Goal: Task Accomplishment & Management: Manage account settings

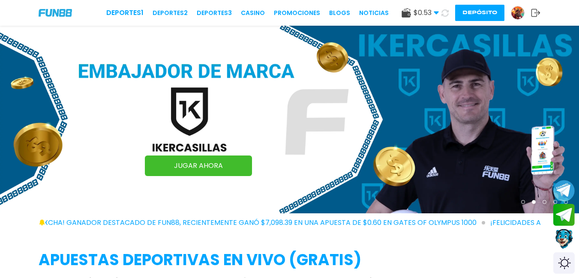
click at [468, 9] on button "Depósito" at bounding box center [479, 13] width 49 height 16
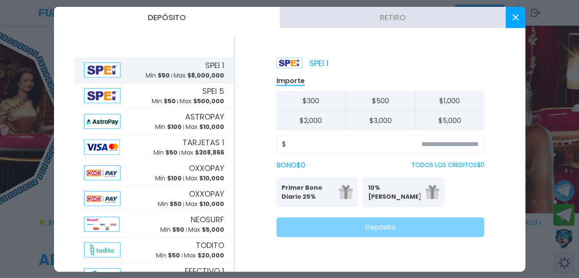
click at [521, 15] on button at bounding box center [516, 16] width 20 height 21
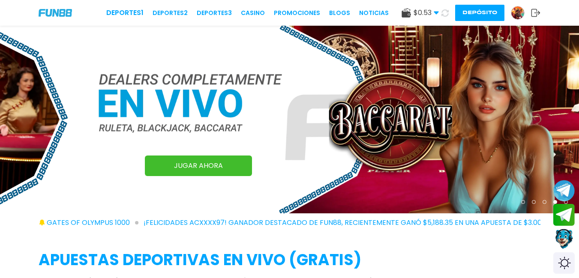
click at [521, 15] on img at bounding box center [517, 12] width 13 height 13
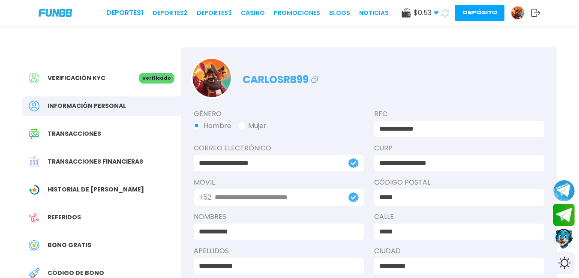
click at [84, 192] on span "Historial de Bonos" at bounding box center [96, 189] width 96 height 9
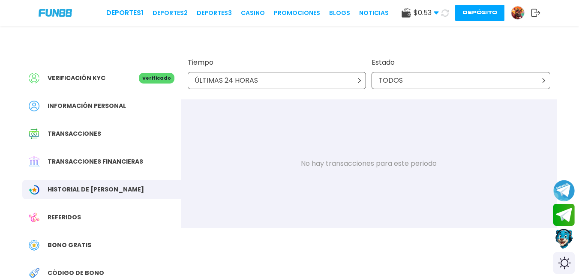
click at [353, 87] on div "ÚLTIMAS 24 HORAS" at bounding box center [277, 80] width 179 height 17
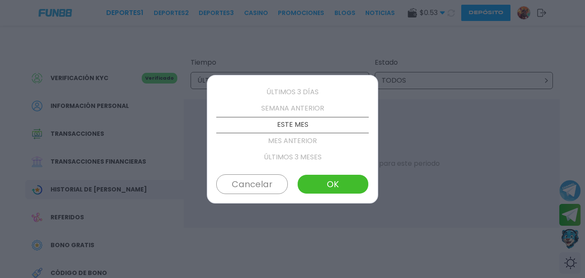
scroll to position [49, 0]
click at [344, 187] on button "OK" at bounding box center [333, 184] width 72 height 20
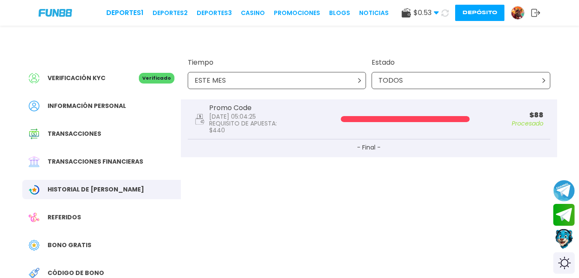
click at [529, 13] on link at bounding box center [521, 13] width 20 height 14
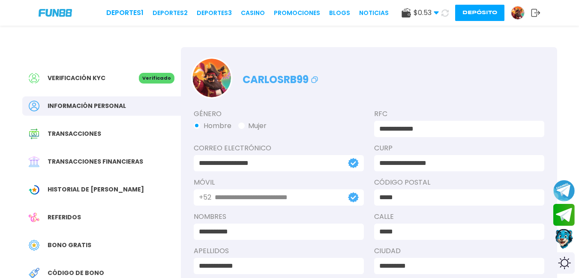
click at [537, 19] on div "$ 0.53 Dinero Real $ 0.53 Depósito Retiro Depósito" at bounding box center [471, 13] width 139 height 16
click at [529, 14] on link at bounding box center [521, 13] width 20 height 14
click at [538, 15] on use at bounding box center [535, 13] width 9 height 8
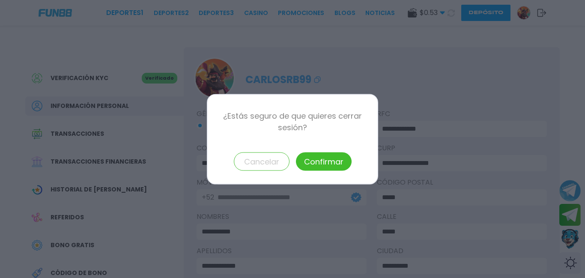
click at [311, 166] on button "Confirmar" at bounding box center [324, 161] width 56 height 18
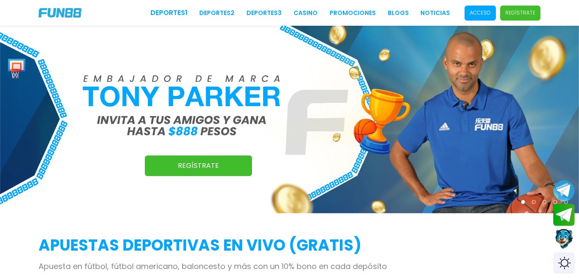
click at [489, 13] on p "Acceso" at bounding box center [480, 13] width 21 height 8
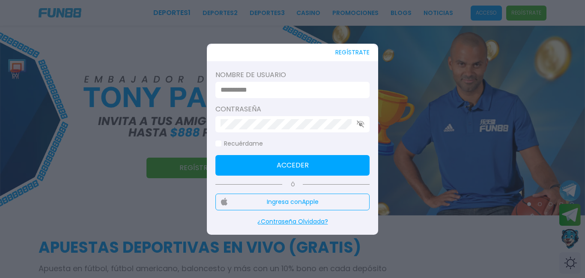
type input "**********"
click at [275, 93] on input "**********" at bounding box center [290, 90] width 139 height 10
